Goal: Information Seeking & Learning: Learn about a topic

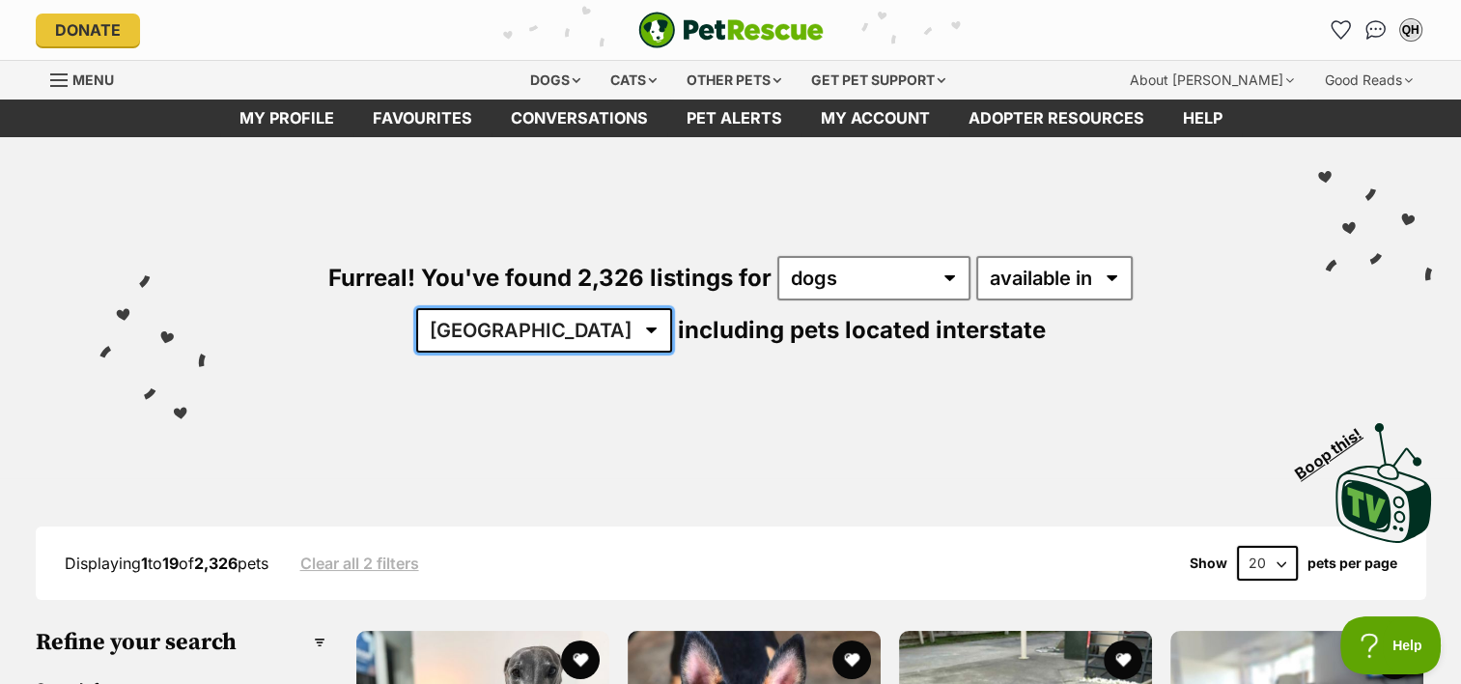
click at [672, 308] on select "Australia ACT NSW NT QLD SA TAS VIC WA" at bounding box center [544, 330] width 256 height 44
select select "QLD"
click at [672, 308] on select "Australia ACT NSW NT QLD SA TAS VIC WA" at bounding box center [544, 330] width 256 height 44
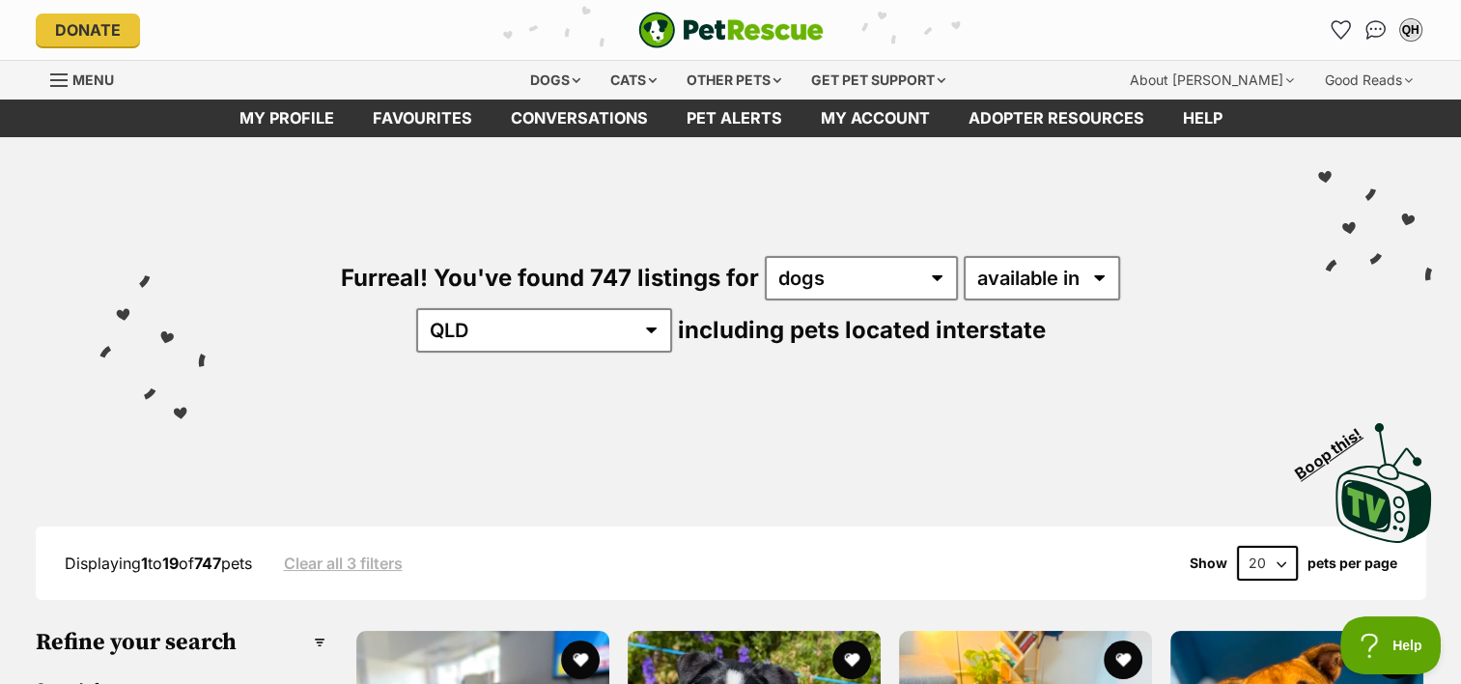
click at [1278, 558] on select "20 40 60" at bounding box center [1267, 562] width 61 height 35
select select "60"
click at [1237, 545] on select "20 40 60" at bounding box center [1267, 562] width 61 height 35
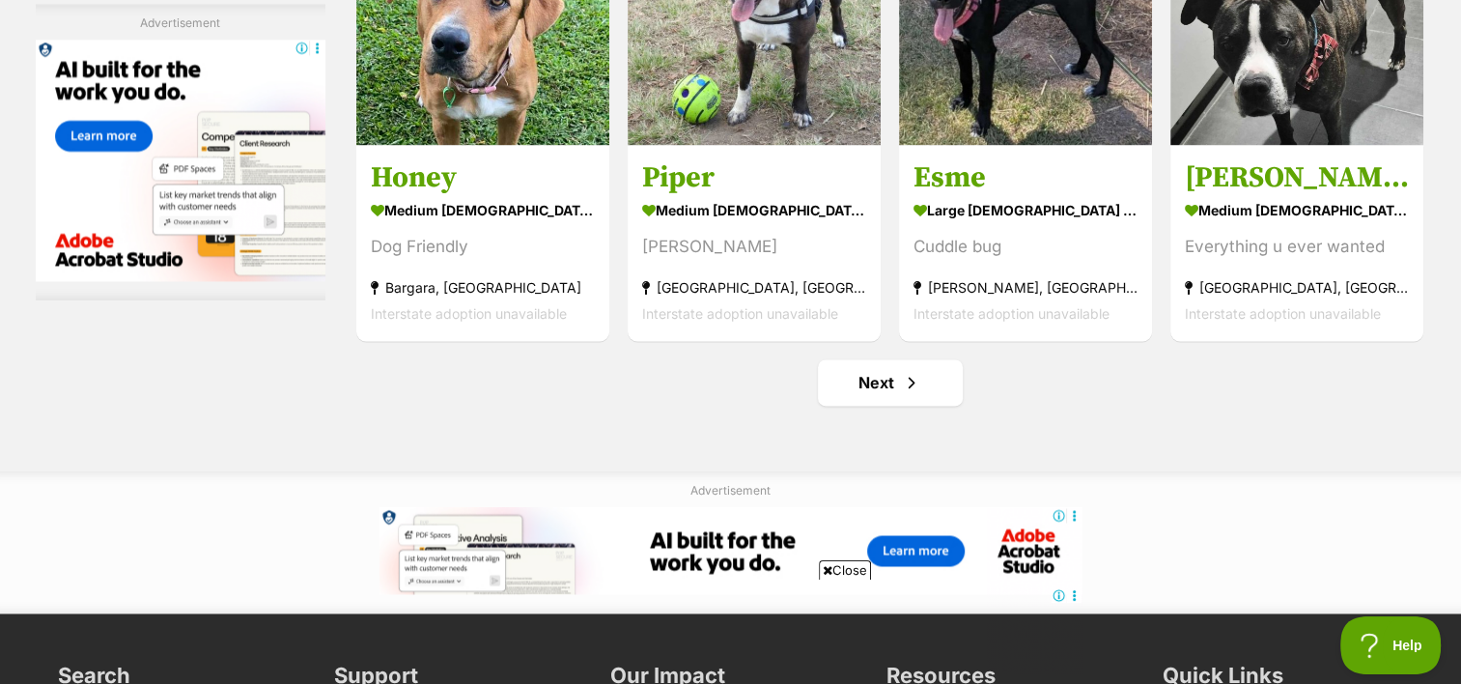
scroll to position [10080, 0]
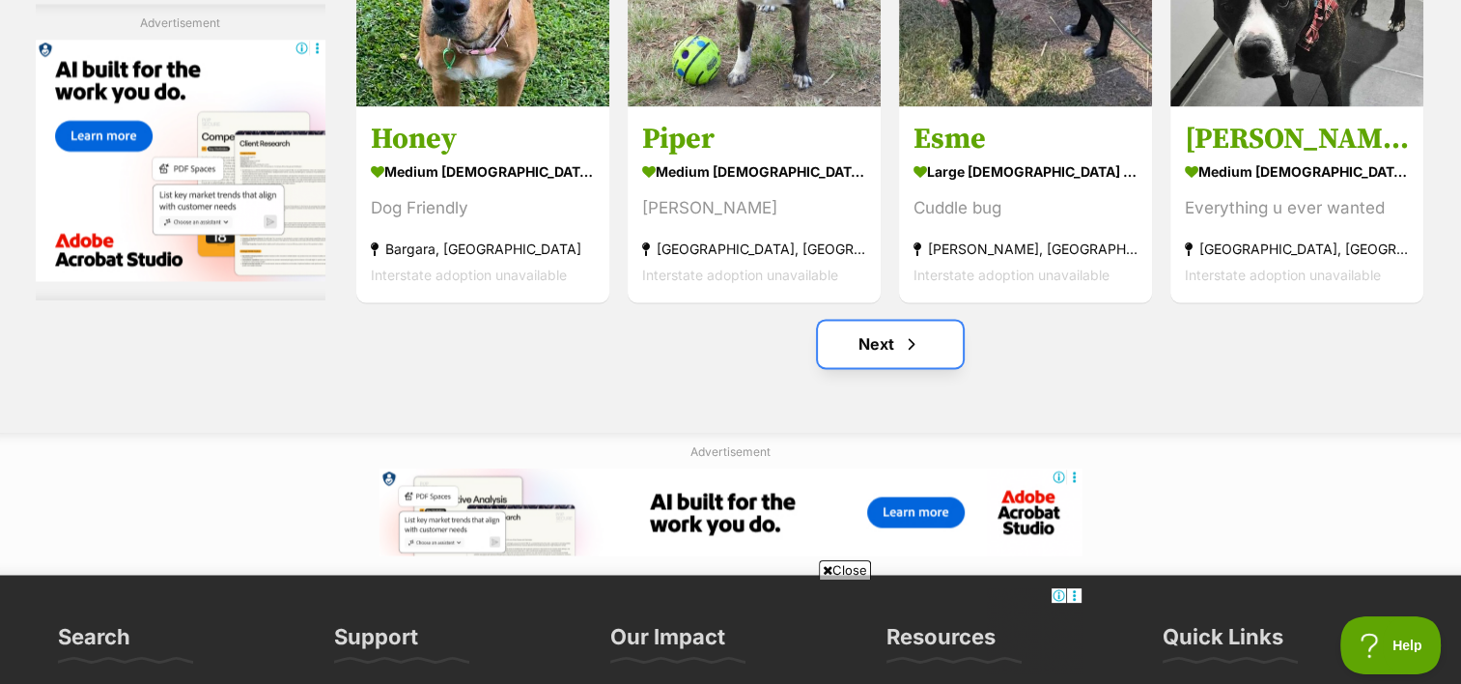
click at [877, 343] on link "Next" at bounding box center [890, 344] width 145 height 46
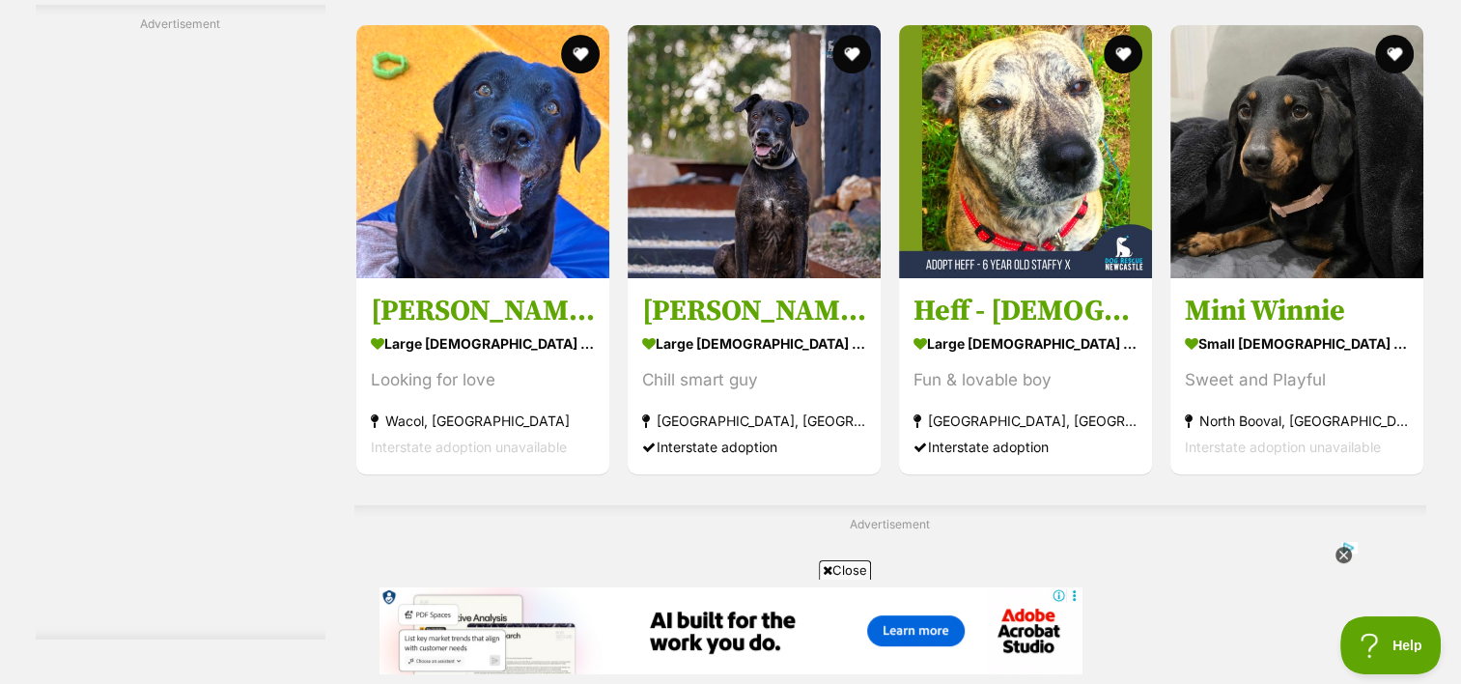
scroll to position [7840, 0]
